Goal: Find contact information: Obtain details needed to contact an individual or organization

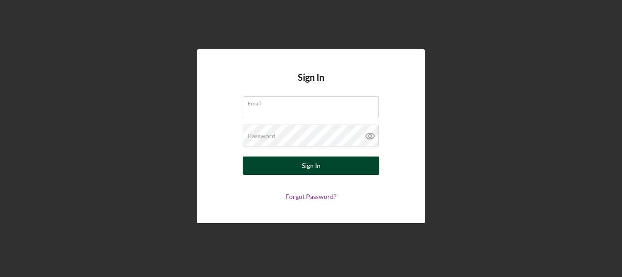
type input "[PERSON_NAME][EMAIL_ADDRESS][DOMAIN_NAME]"
click at [343, 165] on button "Sign In" at bounding box center [311, 165] width 137 height 18
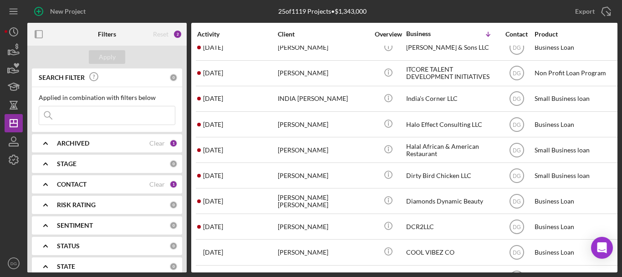
scroll to position [424, 0]
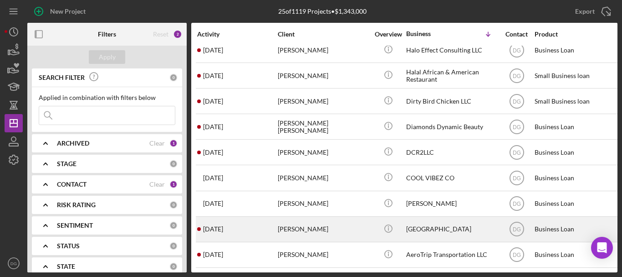
click at [434, 221] on div "[GEOGRAPHIC_DATA]" at bounding box center [451, 229] width 91 height 24
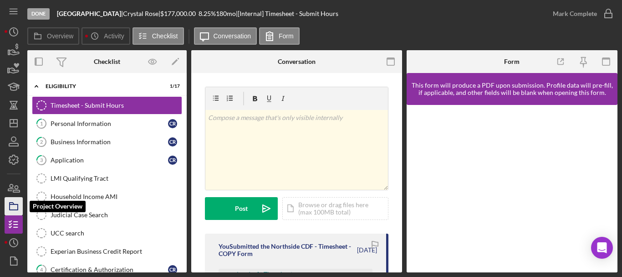
click at [18, 204] on rect "button" at bounding box center [14, 206] width 8 height 5
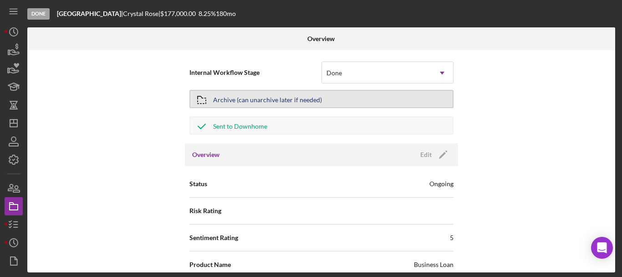
click at [272, 101] on div "Archive (can unarchive later if needed)" at bounding box center [267, 99] width 109 height 16
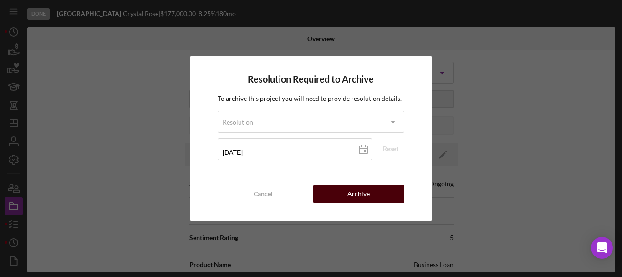
click at [365, 191] on div "Archive" at bounding box center [359, 194] width 22 height 18
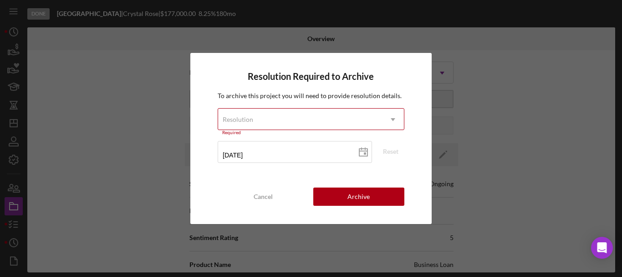
drag, startPoint x: 266, startPoint y: 118, endPoint x: 254, endPoint y: 121, distance: 12.2
click at [254, 121] on div "Resolution" at bounding box center [238, 119] width 33 height 7
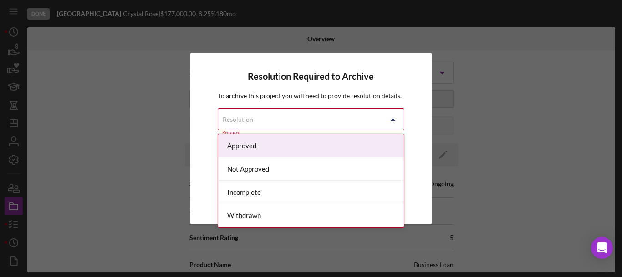
click at [249, 140] on div "Approved" at bounding box center [311, 145] width 186 height 23
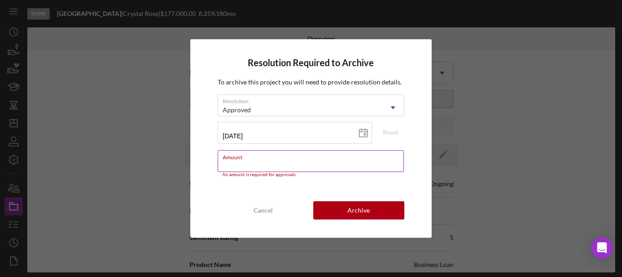
click at [302, 163] on input "Amount" at bounding box center [311, 161] width 186 height 22
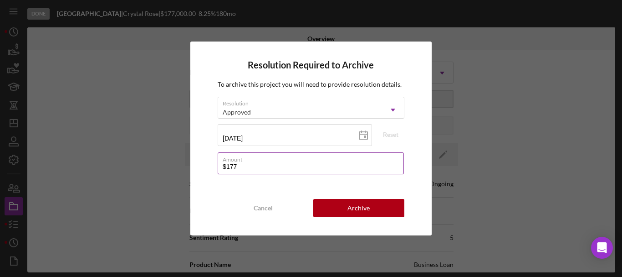
type input "$177,000"
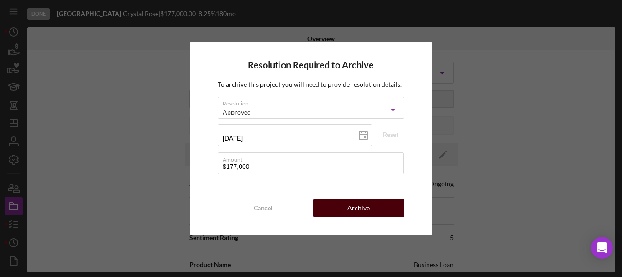
click at [356, 211] on div "Archive" at bounding box center [359, 208] width 22 height 18
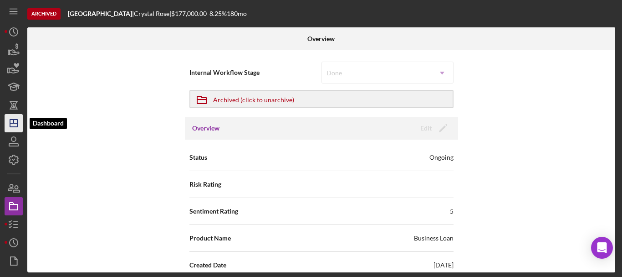
click at [15, 120] on icon "Icon/Dashboard" at bounding box center [13, 123] width 23 height 23
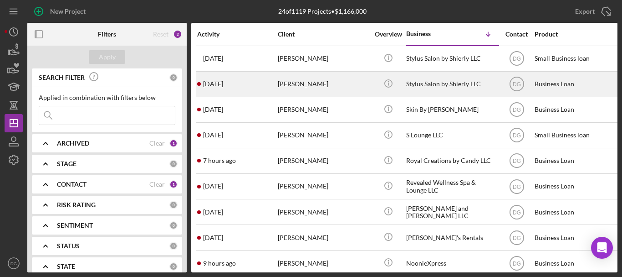
click at [449, 82] on div "Stylus Salon by Shierly LLC" at bounding box center [451, 84] width 91 height 24
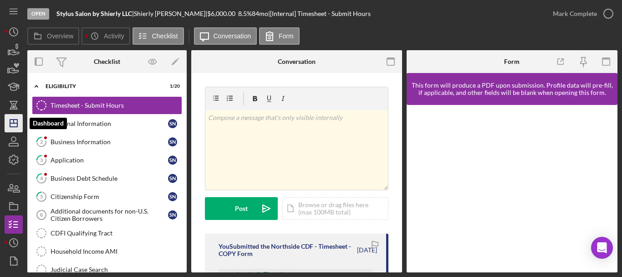
click at [14, 124] on icon "Icon/Dashboard" at bounding box center [13, 123] width 23 height 23
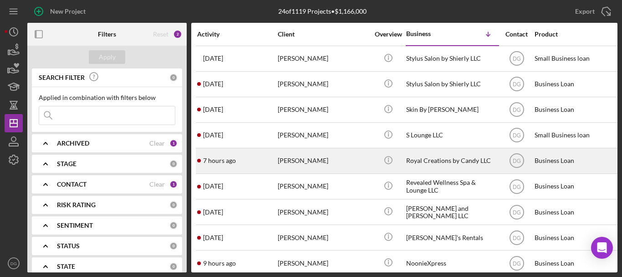
click at [422, 156] on div "Royal Creations by Candy LLC" at bounding box center [451, 161] width 91 height 24
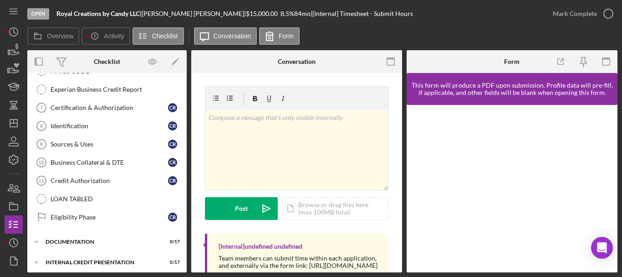
scroll to position [239, 0]
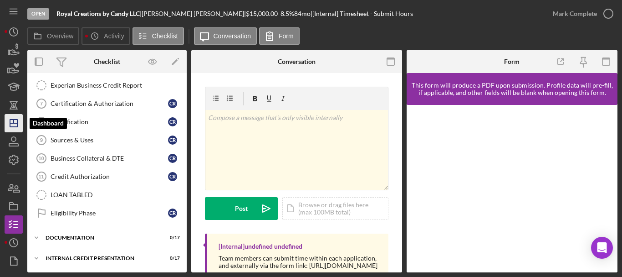
click at [15, 120] on polygon "button" at bounding box center [13, 122] width 7 height 7
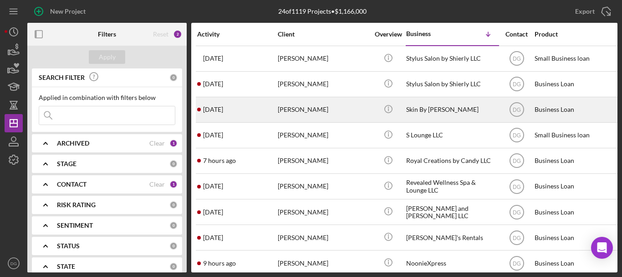
click at [434, 113] on div "Skin By [PERSON_NAME]" at bounding box center [451, 109] width 91 height 24
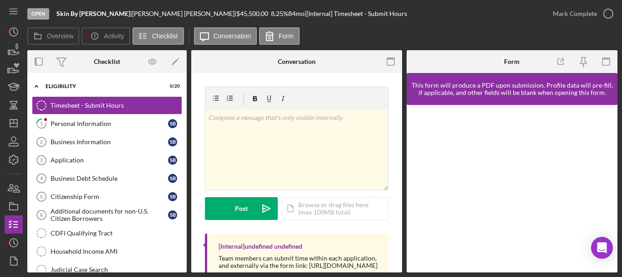
drag, startPoint x: 15, startPoint y: 205, endPoint x: 4, endPoint y: 205, distance: 10.9
click at [4, 205] on div "Open Skin By [PERSON_NAME] | [PERSON_NAME] | $45,500.00 8.25 % 84 mo | [Interna…" at bounding box center [311, 138] width 622 height 277
click at [5, 121] on icon "Icon/Dashboard" at bounding box center [13, 123] width 23 height 23
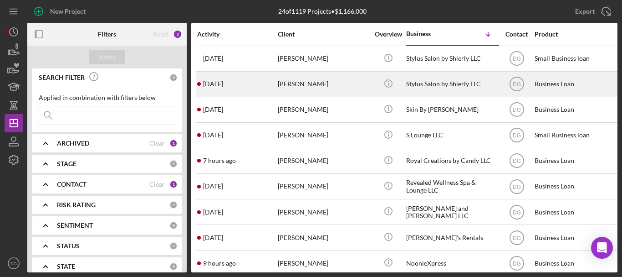
click at [465, 83] on div "Stylus Salon by Shierly LLC" at bounding box center [451, 84] width 91 height 24
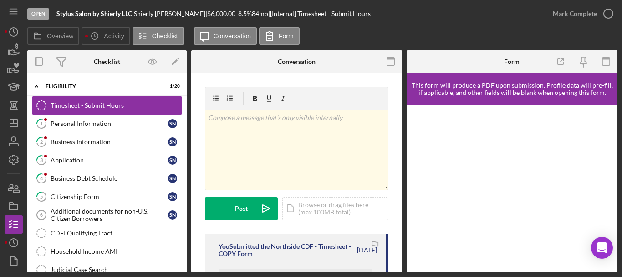
click at [115, 102] on div "Timesheet - Submit Hours" at bounding box center [116, 105] width 131 height 7
click at [387, 29] on div "Overview Icon/History Activity Checklist Icon/Message Conversation Form" at bounding box center [322, 36] width 590 height 18
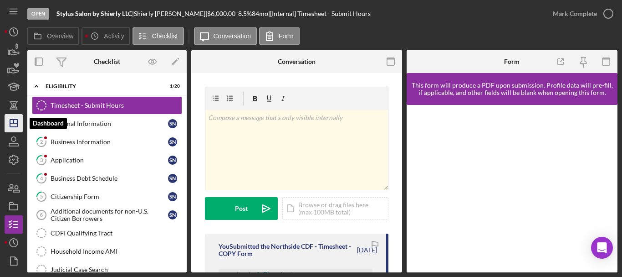
click at [13, 122] on icon "Icon/Dashboard" at bounding box center [13, 123] width 23 height 23
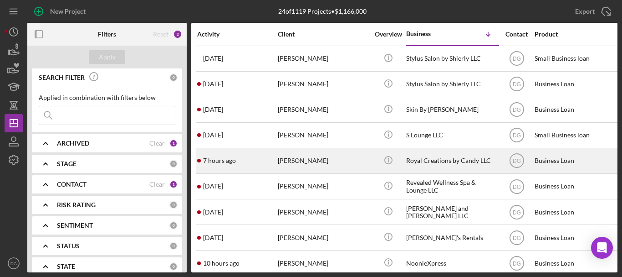
click at [427, 164] on div "Royal Creations by Candy LLC" at bounding box center [451, 161] width 91 height 24
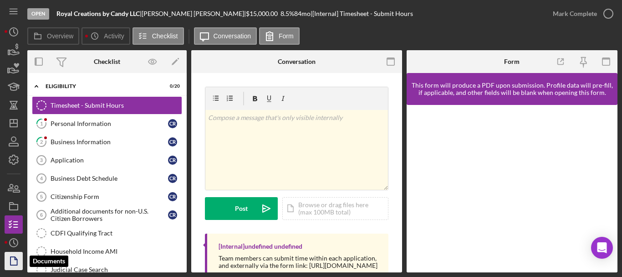
click at [12, 258] on icon "button" at bounding box center [13, 260] width 23 height 23
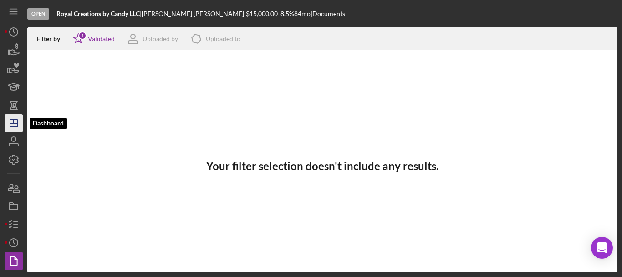
click at [16, 122] on icon "Icon/Dashboard" at bounding box center [13, 123] width 23 height 23
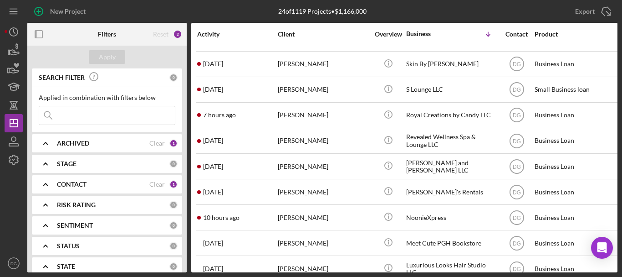
scroll to position [55, 0]
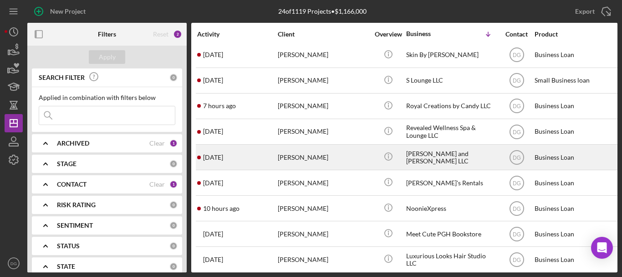
click at [432, 158] on div "[PERSON_NAME] and [PERSON_NAME] LLC" at bounding box center [451, 157] width 91 height 24
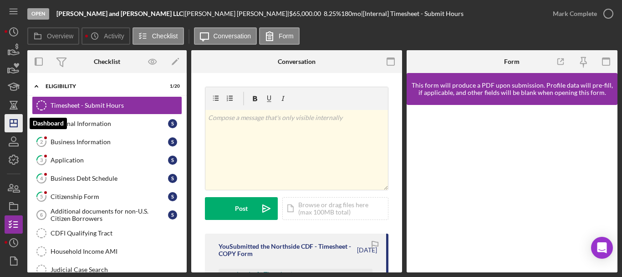
click at [12, 121] on icon "Icon/Dashboard" at bounding box center [13, 123] width 23 height 23
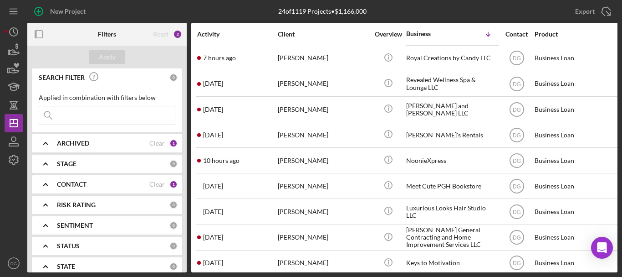
scroll to position [109, 0]
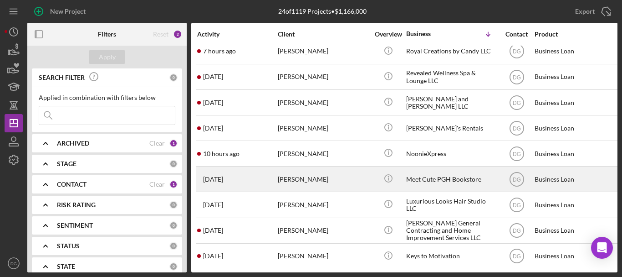
click at [444, 183] on div "Meet Cute PGH Bookstore" at bounding box center [451, 179] width 91 height 24
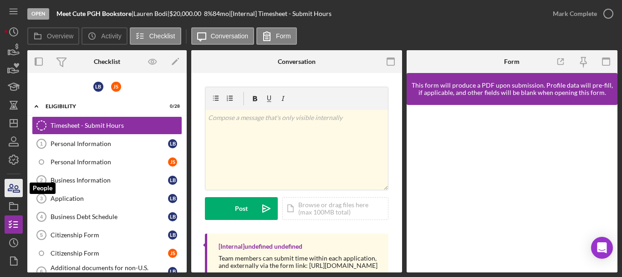
click at [14, 188] on icon "button" at bounding box center [13, 187] width 23 height 23
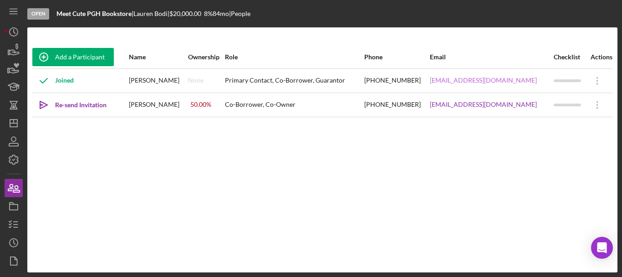
click at [488, 78] on link "[EMAIL_ADDRESS][DOMAIN_NAME]" at bounding box center [483, 80] width 107 height 7
click at [14, 125] on icon "Icon/Dashboard" at bounding box center [13, 123] width 23 height 23
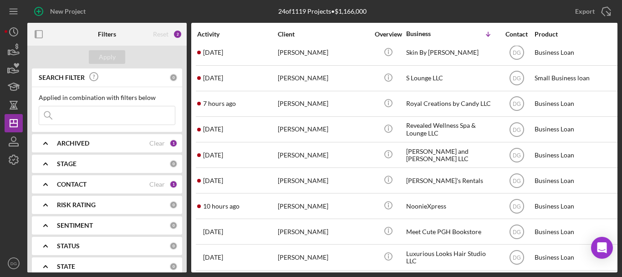
scroll to position [58, 0]
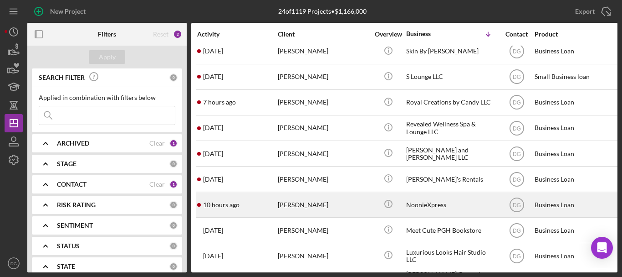
click at [429, 200] on div "NoonieXpress" at bounding box center [451, 204] width 91 height 24
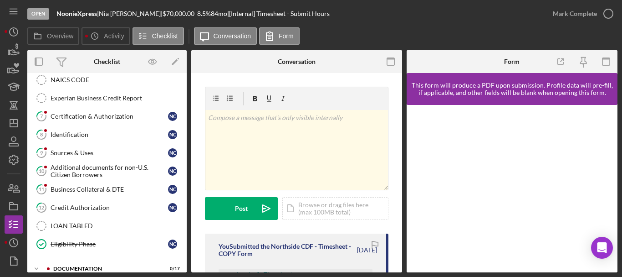
scroll to position [257, 0]
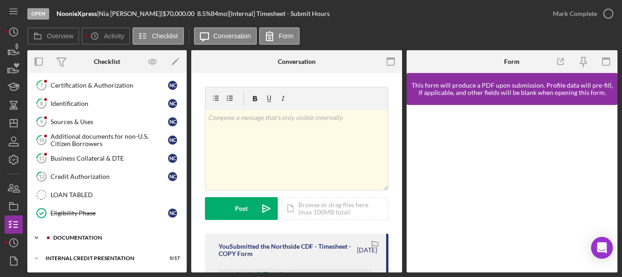
click at [77, 236] on div "documentation" at bounding box center [114, 237] width 122 height 5
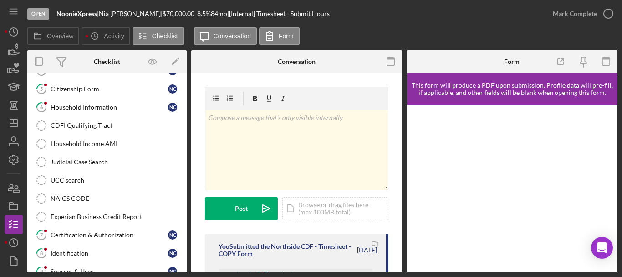
scroll to position [0, 0]
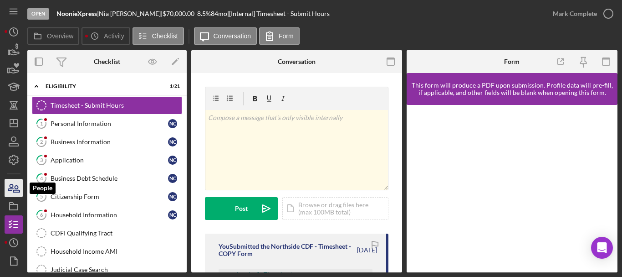
click at [11, 186] on icon "button" at bounding box center [13, 187] width 23 height 23
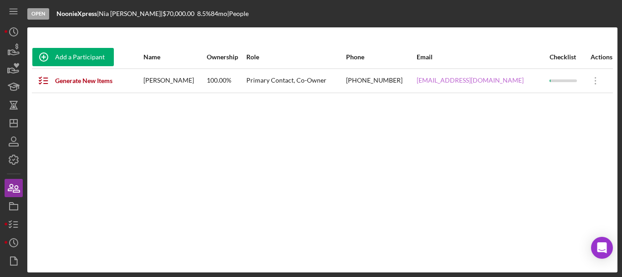
click at [490, 78] on link "[EMAIL_ADDRESS][DOMAIN_NAME]" at bounding box center [470, 80] width 107 height 7
click at [14, 31] on polyline "button" at bounding box center [14, 32] width 1 height 4
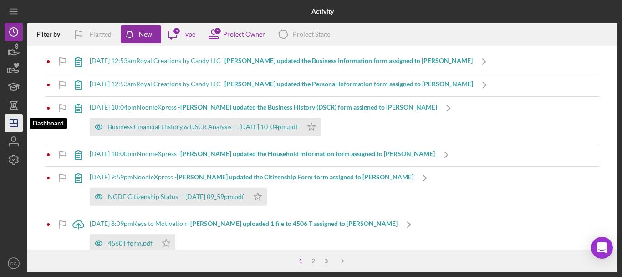
click at [12, 122] on icon "Icon/Dashboard" at bounding box center [13, 123] width 23 height 23
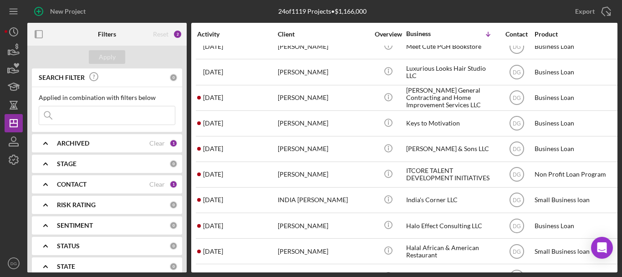
scroll to position [243, 0]
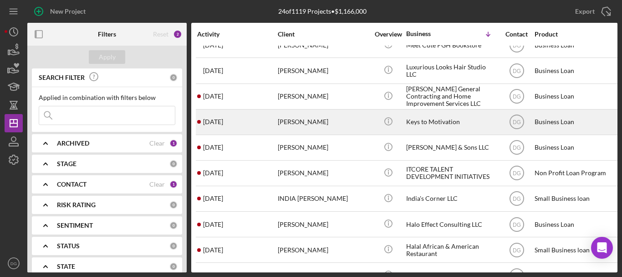
click at [448, 120] on div "Keys to Motivation" at bounding box center [451, 122] width 91 height 24
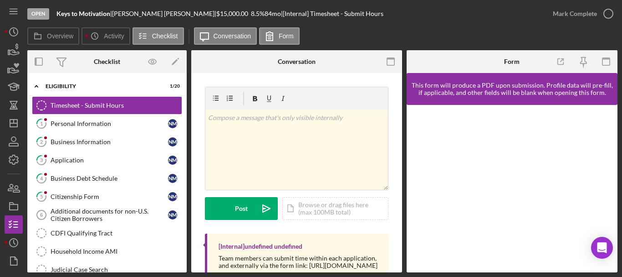
click at [508, 263] on div at bounding box center [512, 188] width 211 height 167
click at [14, 185] on icon "button" at bounding box center [13, 187] width 23 height 23
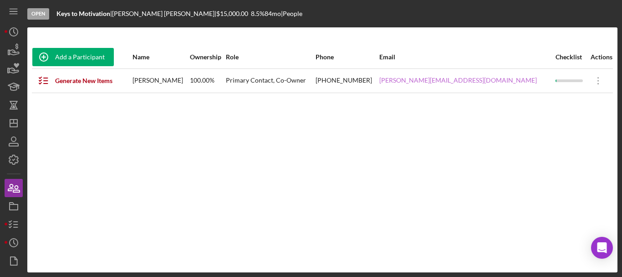
click at [485, 82] on link "[PERSON_NAME][EMAIL_ADDRESS][DOMAIN_NAME]" at bounding box center [458, 80] width 158 height 7
